Goal: Task Accomplishment & Management: Complete application form

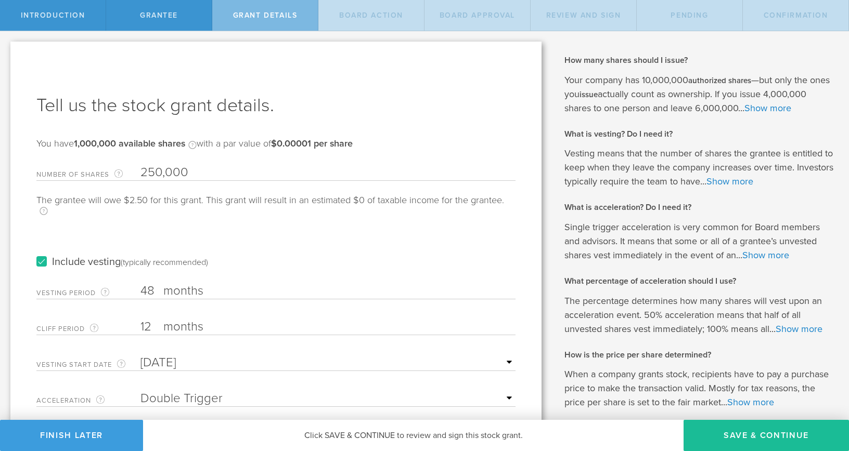
select select "double"
select select "50"
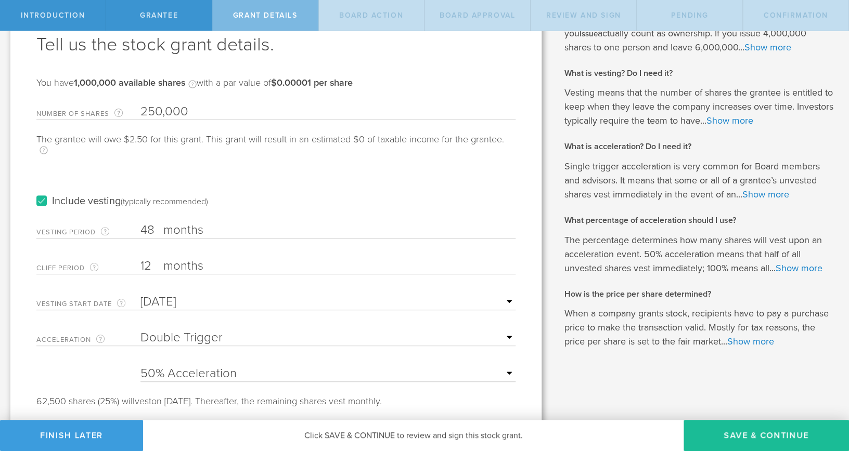
scroll to position [78, 0]
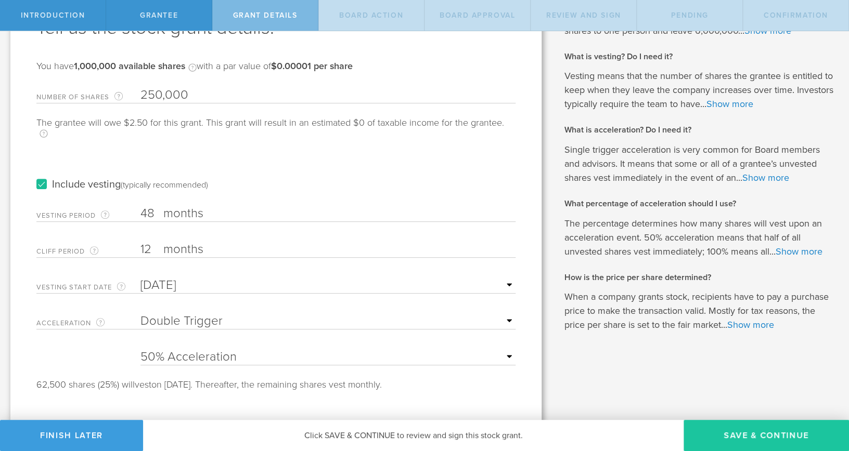
click at [750, 436] on button "Save & Continue" at bounding box center [765, 435] width 165 height 31
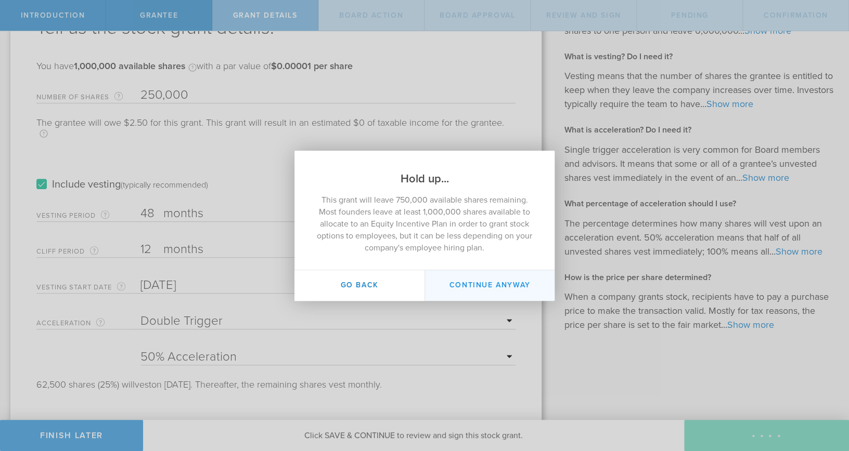
click at [488, 282] on button "Continue Anyway" at bounding box center [489, 285] width 130 height 31
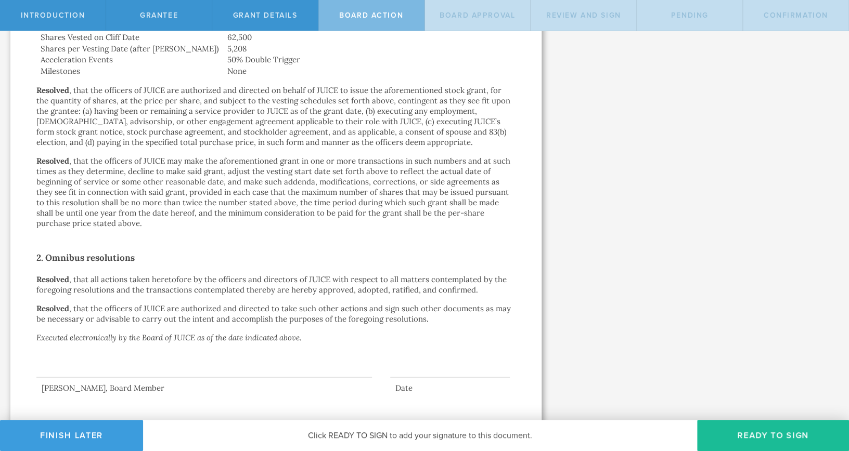
scroll to position [510, 0]
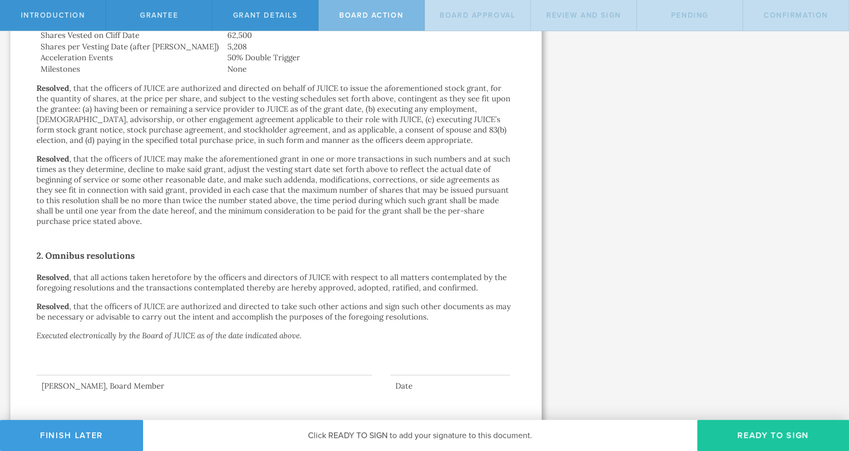
click at [746, 434] on button "Ready to Sign" at bounding box center [773, 435] width 152 height 31
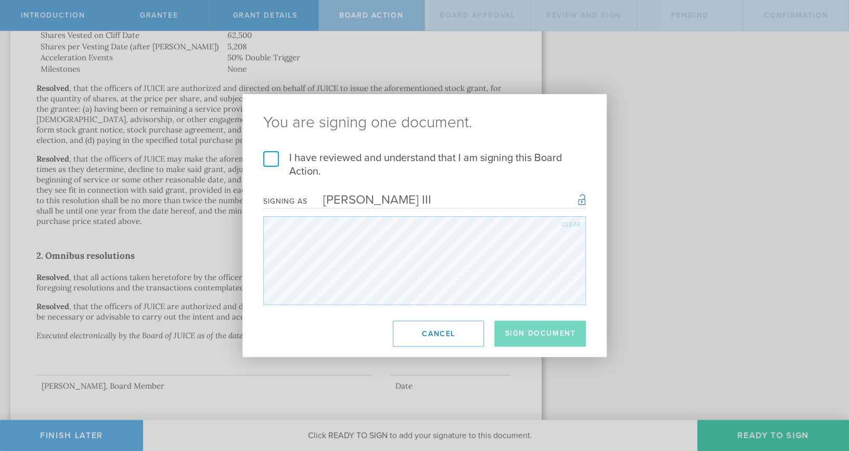
click at [272, 161] on label "I have reviewed and understand that I am signing this Board Action." at bounding box center [424, 164] width 322 height 27
click at [0, 0] on input "I have reviewed and understand that I am signing this Board Action." at bounding box center [0, 0] width 0 height 0
click at [532, 334] on button "Sign Document" at bounding box center [540, 334] width 92 height 26
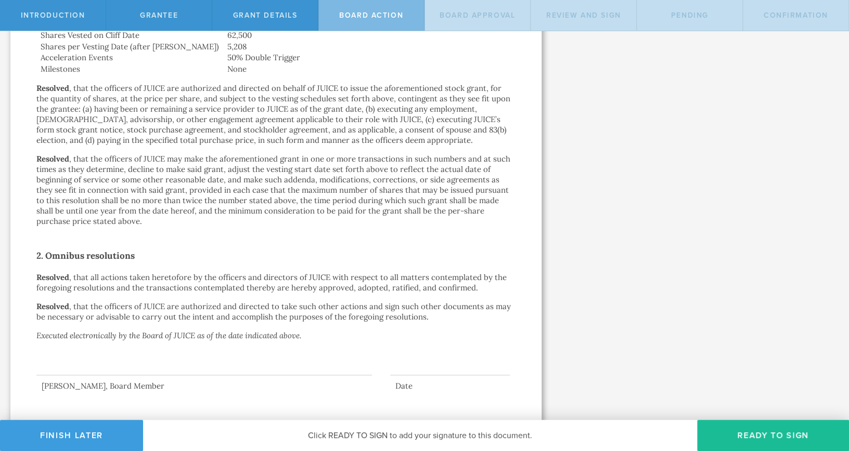
scroll to position [0, 0]
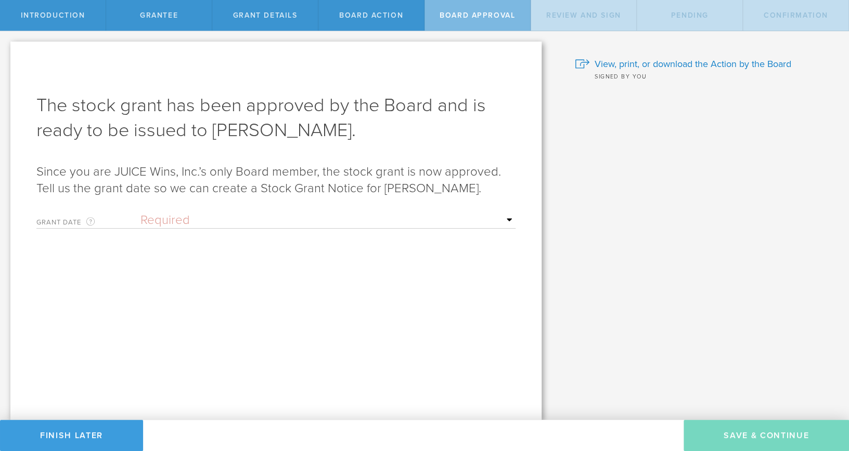
select select "uponGranteeSignature"
click option "Upon grantee's signature" at bounding box center [0, 0] width 0 height 0
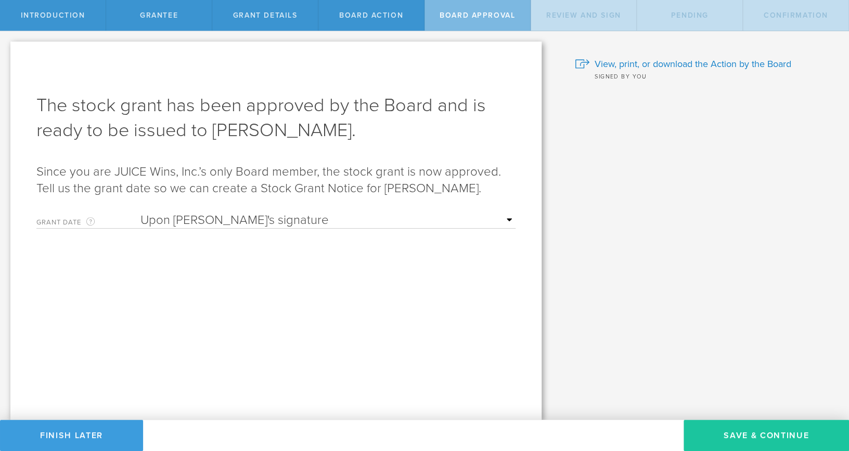
click at [739, 440] on button "Save & Continue" at bounding box center [765, 435] width 165 height 31
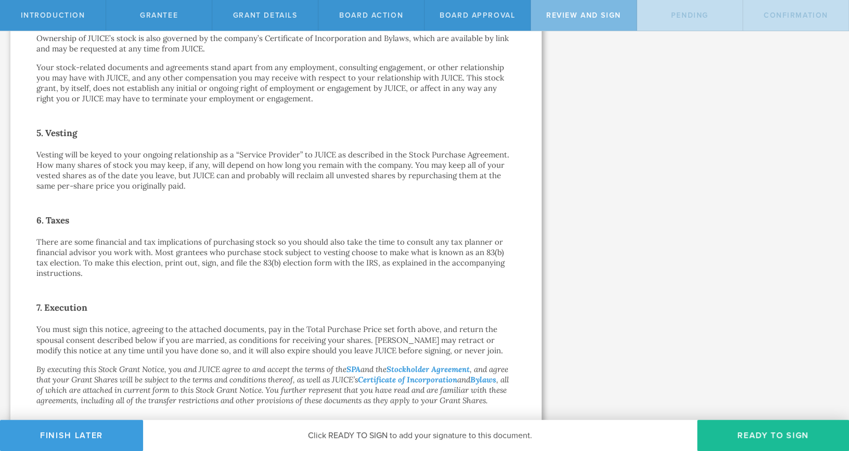
scroll to position [657, 0]
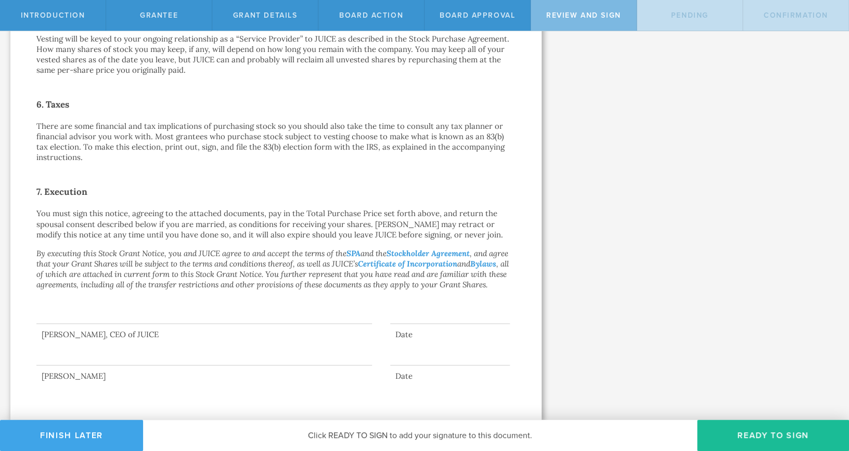
click at [77, 435] on button "Finish Later" at bounding box center [71, 435] width 143 height 31
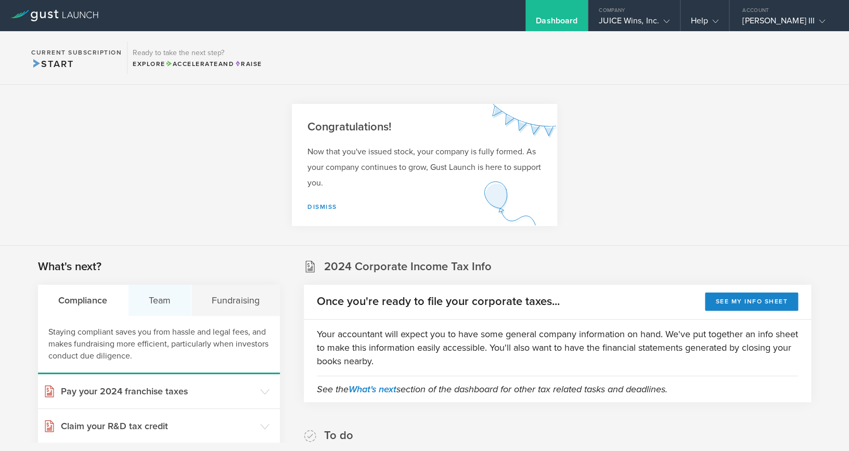
click at [165, 305] on div "Team" at bounding box center [159, 300] width 63 height 31
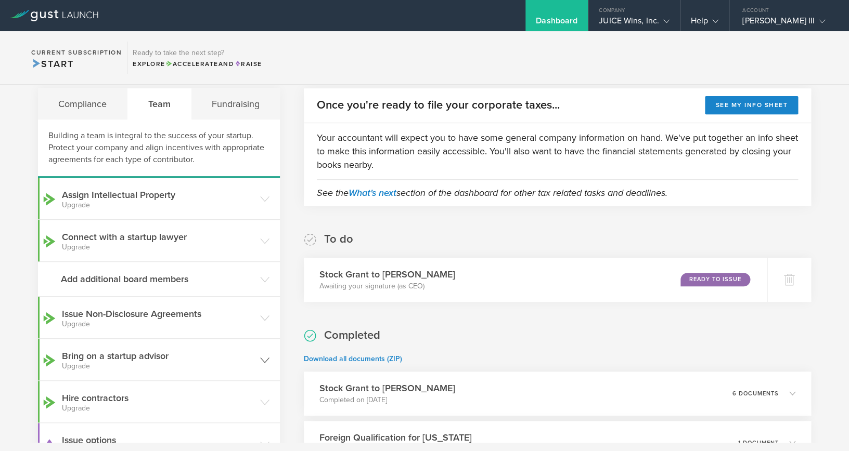
scroll to position [193, 0]
